Goal: Task Accomplishment & Management: Manage account settings

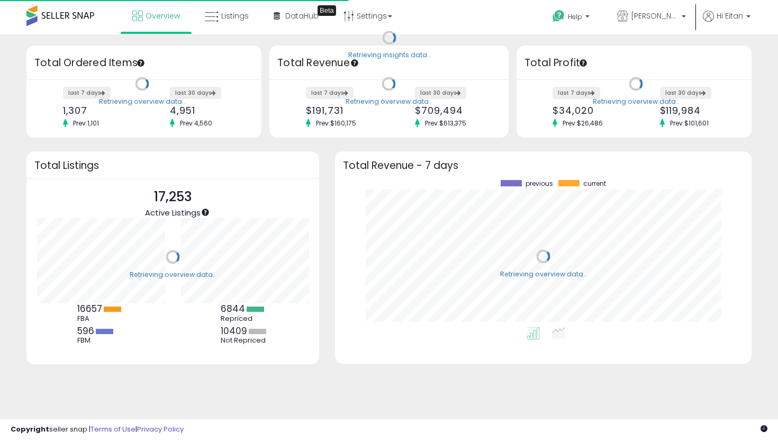
scroll to position [147, 396]
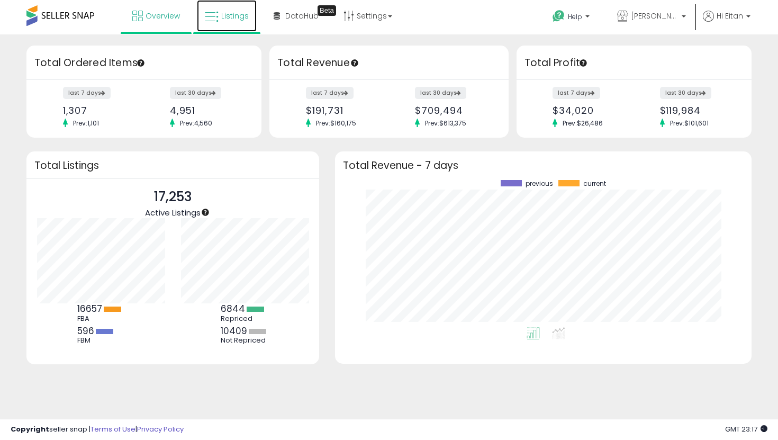
click at [214, 26] on link "Listings" at bounding box center [227, 16] width 60 height 32
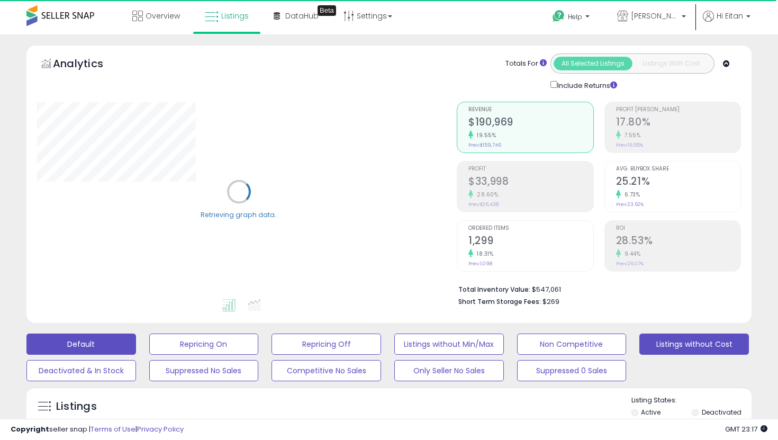
click at [674, 344] on button "Listings without Cost" at bounding box center [695, 344] width 110 height 21
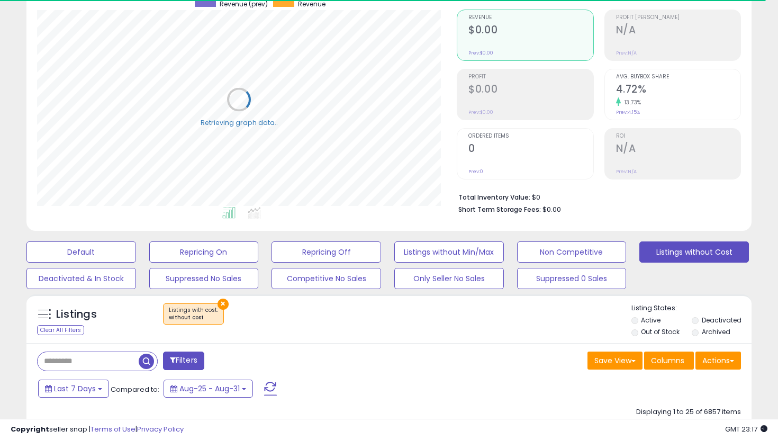
scroll to position [94, 0]
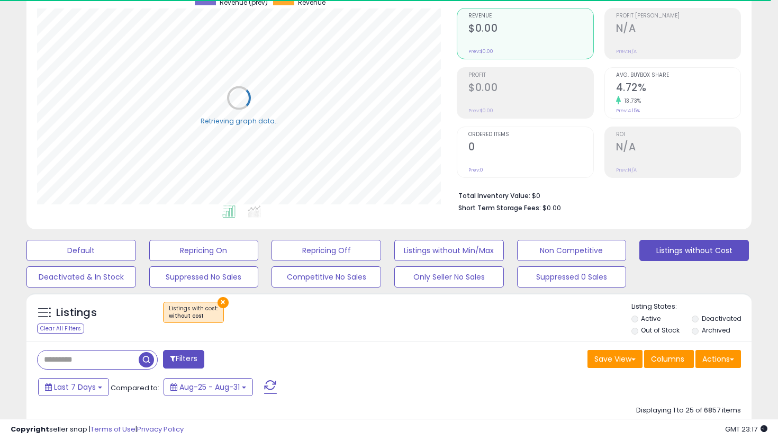
click at [639, 329] on li "Out of Stock" at bounding box center [661, 332] width 59 height 12
click at [641, 331] on label "Out of Stock" at bounding box center [660, 330] width 39 height 9
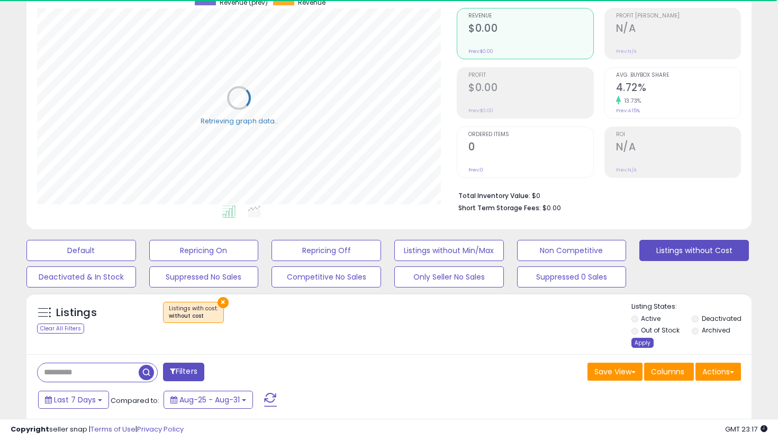
click at [649, 346] on div "Apply" at bounding box center [643, 343] width 22 height 10
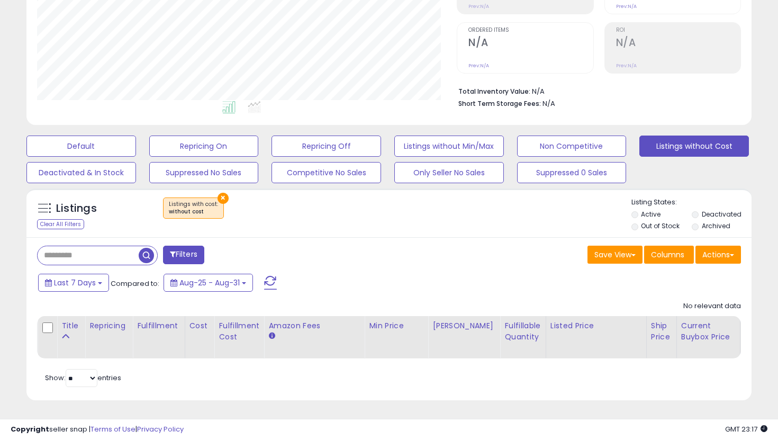
scroll to position [217, 420]
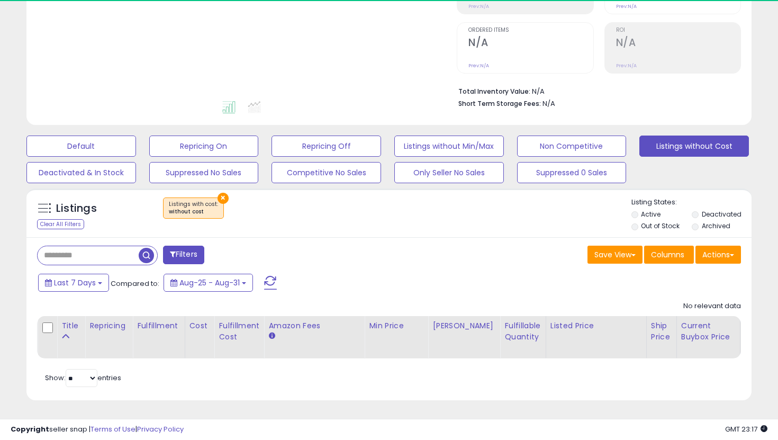
scroll to position [217, 420]
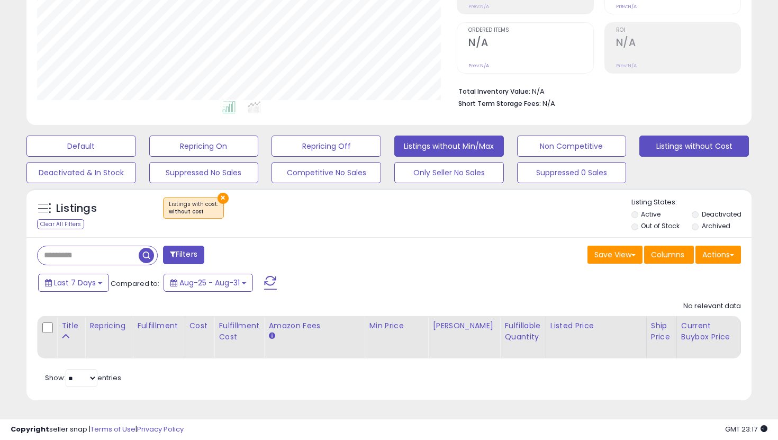
click at [480, 142] on button "Listings without Min/Max" at bounding box center [449, 146] width 110 height 21
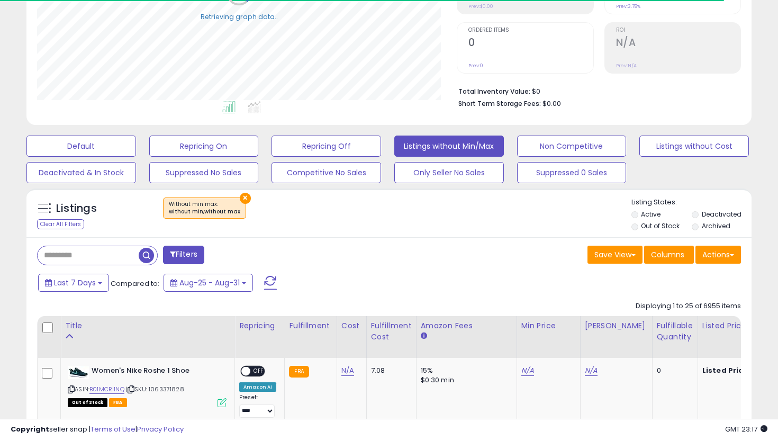
click at [651, 226] on label "Out of Stock" at bounding box center [660, 225] width 39 height 9
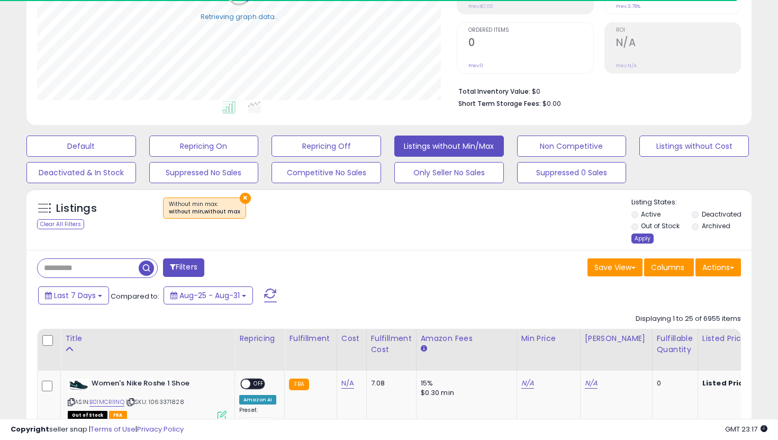
click at [636, 239] on div "Apply" at bounding box center [643, 239] width 22 height 10
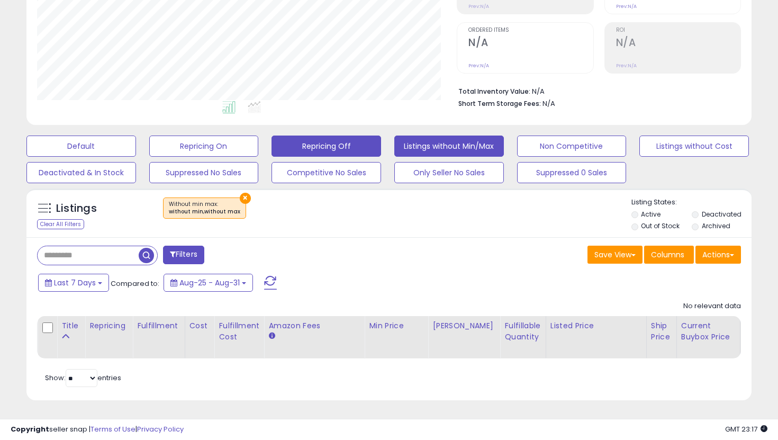
click at [335, 149] on button "Repricing Off" at bounding box center [327, 146] width 110 height 21
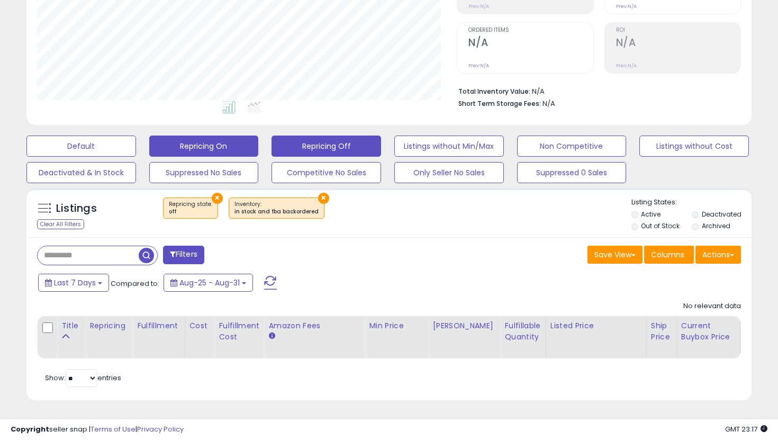
click at [216, 152] on button "Repricing On" at bounding box center [204, 146] width 110 height 21
